Goal: Task Accomplishment & Management: Use online tool/utility

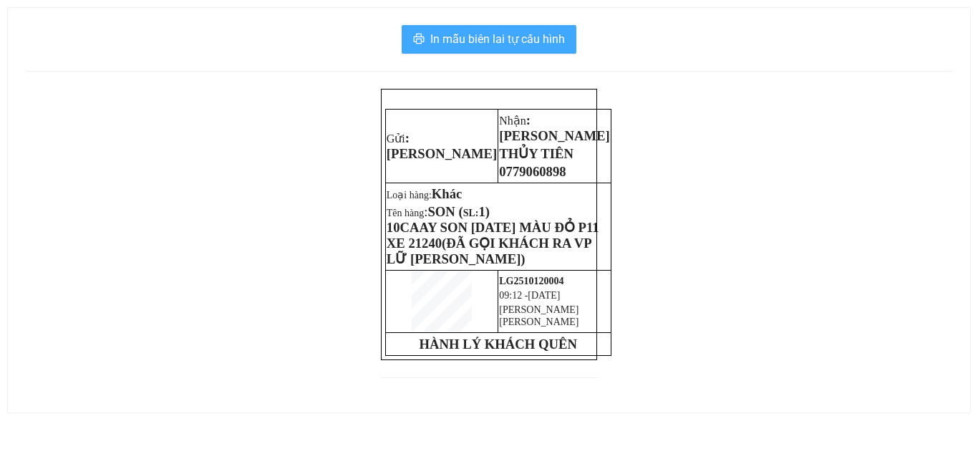
click at [473, 30] on span "In mẫu biên lai tự cấu hình" at bounding box center [497, 39] width 135 height 18
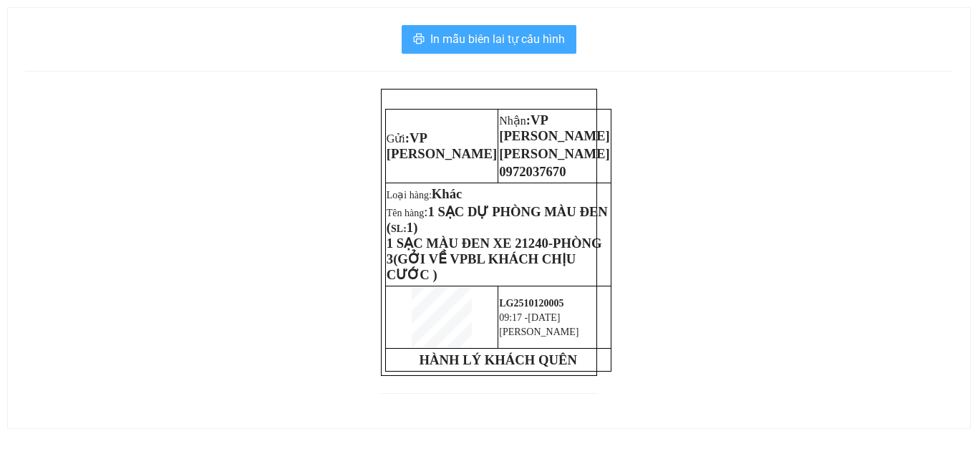
click at [468, 36] on span "In mẫu biên lai tự cấu hình" at bounding box center [497, 39] width 135 height 18
